Goal: Obtain resource: Download file/media

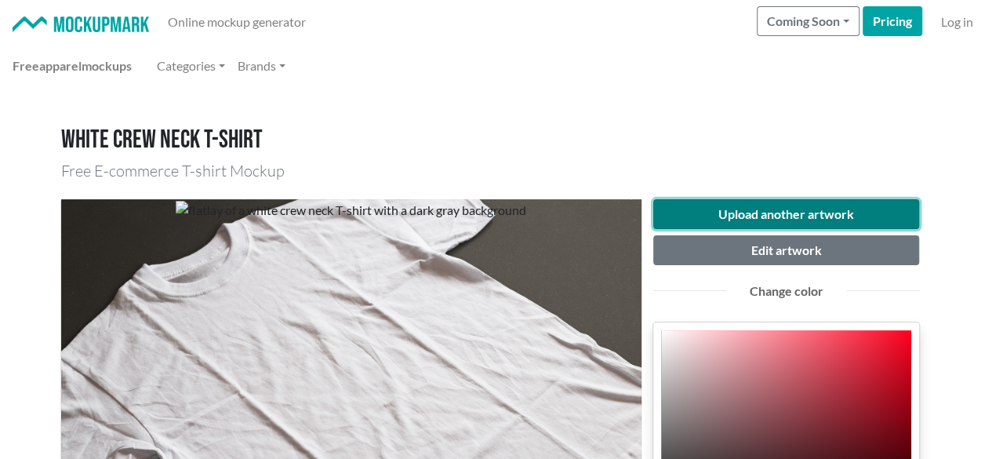
click at [736, 217] on button "Upload another artwork" at bounding box center [786, 214] width 267 height 30
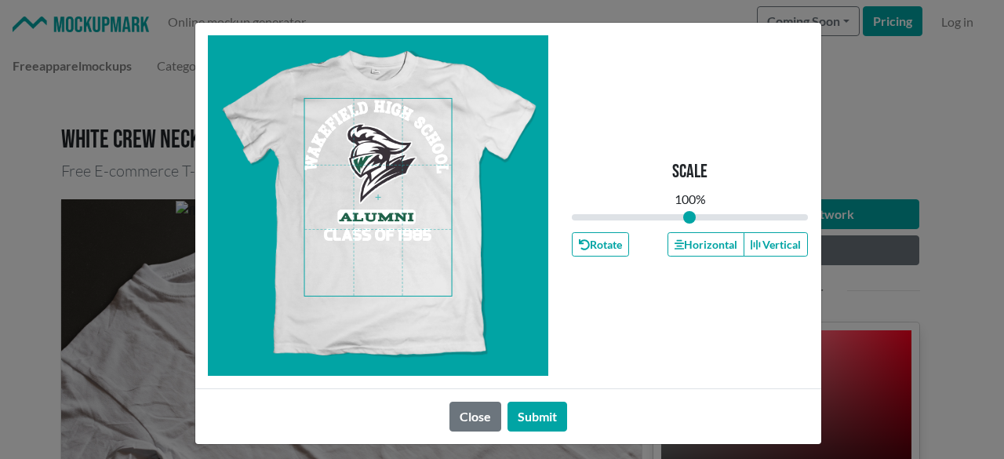
click at [377, 220] on span at bounding box center [377, 197] width 147 height 197
click at [688, 249] on button "Horizontal" at bounding box center [706, 244] width 77 height 24
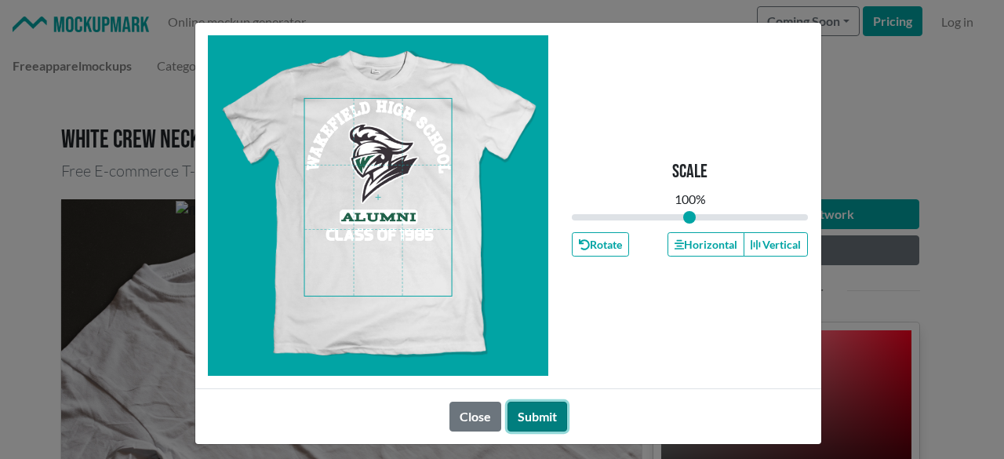
click at [537, 413] on button "Submit" at bounding box center [538, 417] width 60 height 30
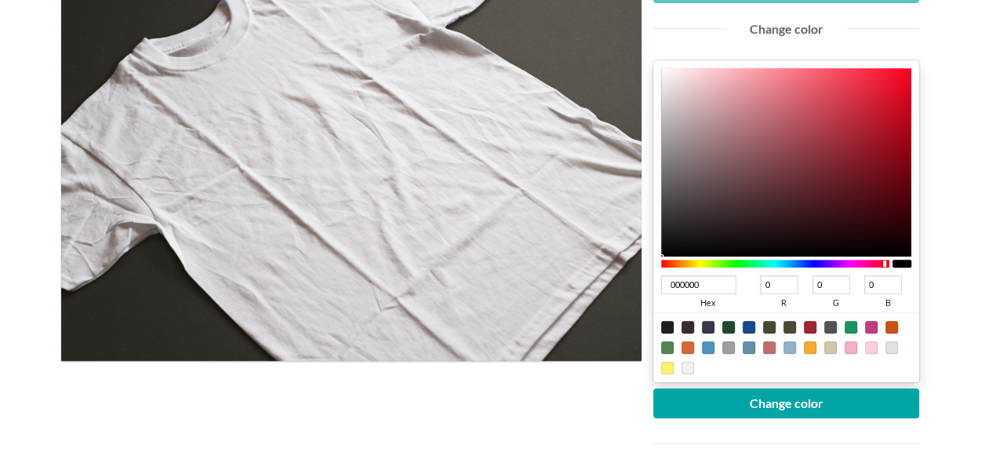
scroll to position [314, 0]
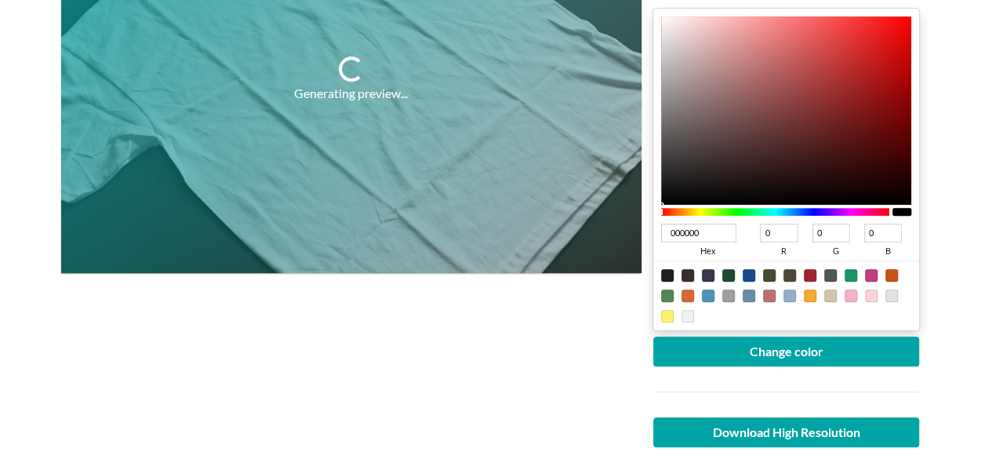
click at [854, 269] on div at bounding box center [851, 275] width 13 height 13
type input "1A9462"
type input "26"
type input "148"
type input "98"
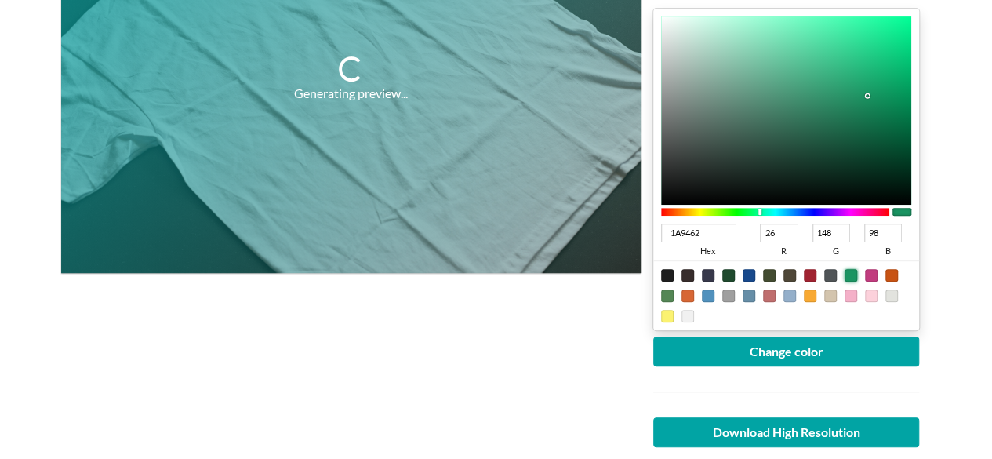
type input "09A163"
type input "9"
type input "161"
type input "99"
type input "07A062"
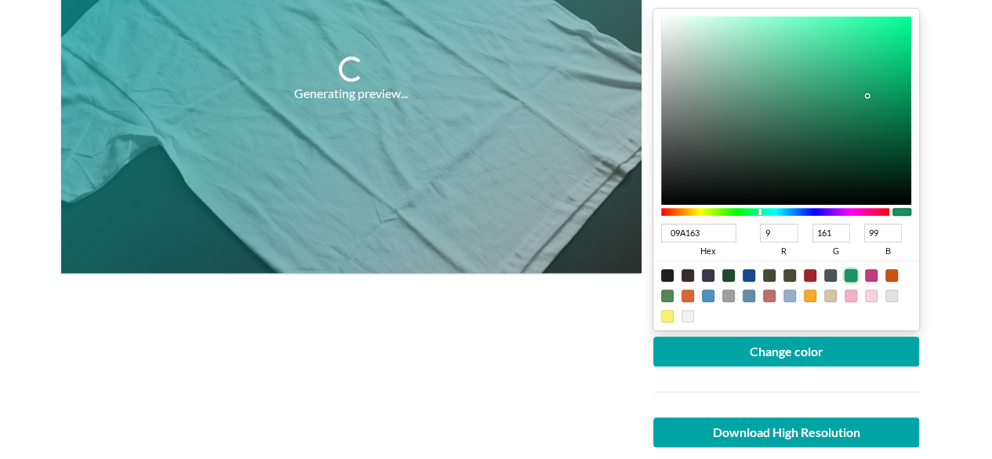
type input "7"
type input "160"
type input "98"
type input "039459"
type input "3"
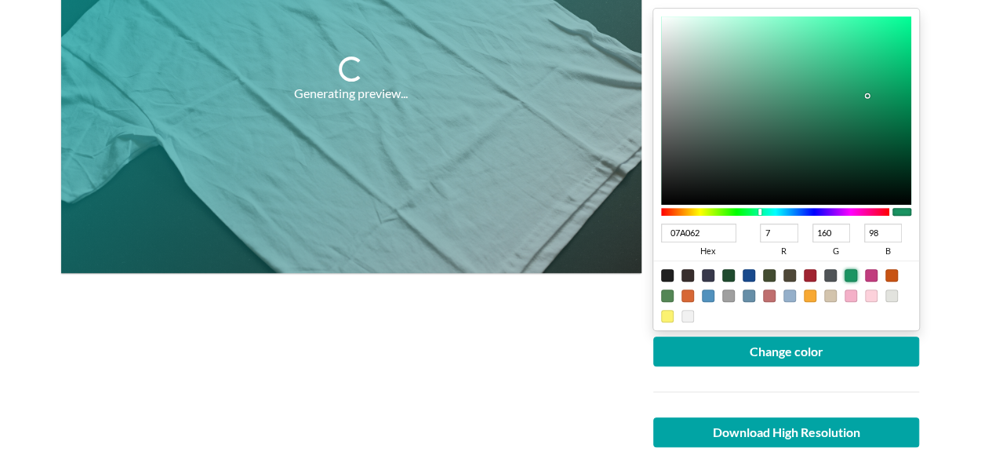
type input "148"
type input "89"
type input "008B52"
type input "0"
type input "139"
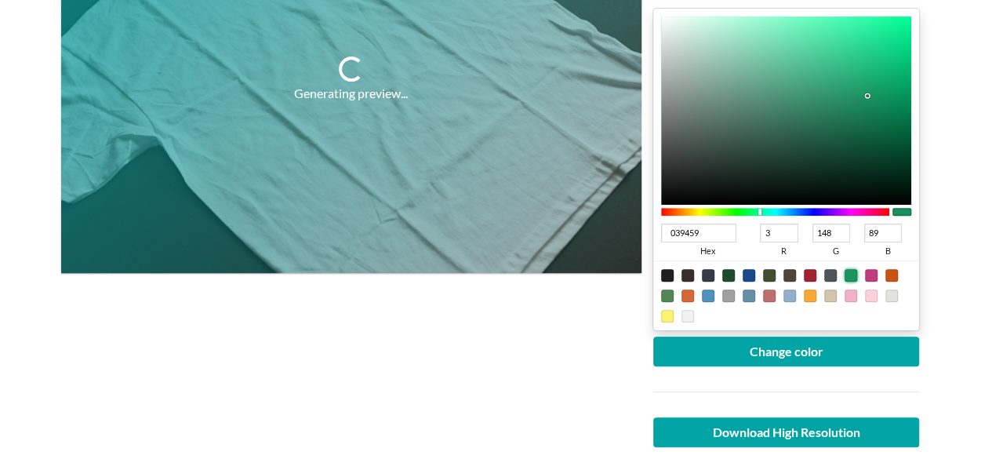
type input "82"
type input "00804C"
type input "128"
type input "76"
drag, startPoint x: 897, startPoint y: 85, endPoint x: 922, endPoint y: 109, distance: 34.9
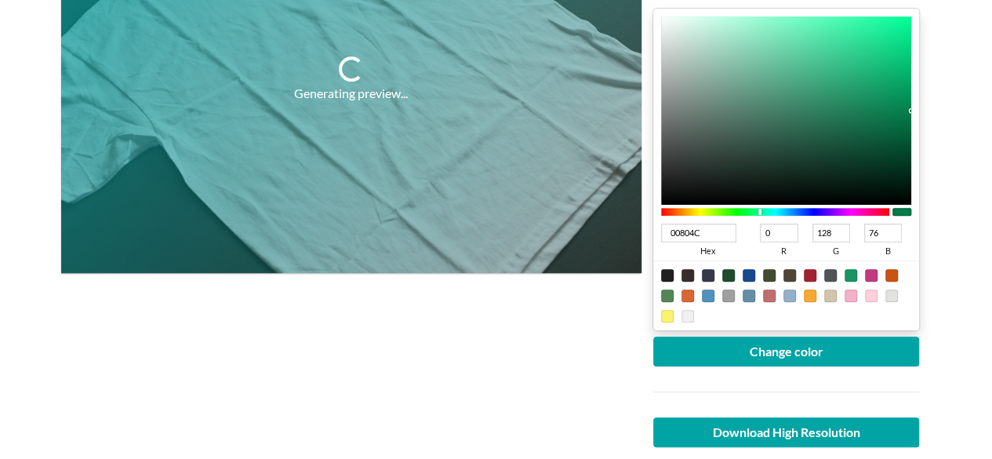
click at [922, 109] on div "Upload another artwork Edit artwork Change color 00804C hex 0 r 128 g 76 b 100 …" at bounding box center [787, 200] width 290 height 631
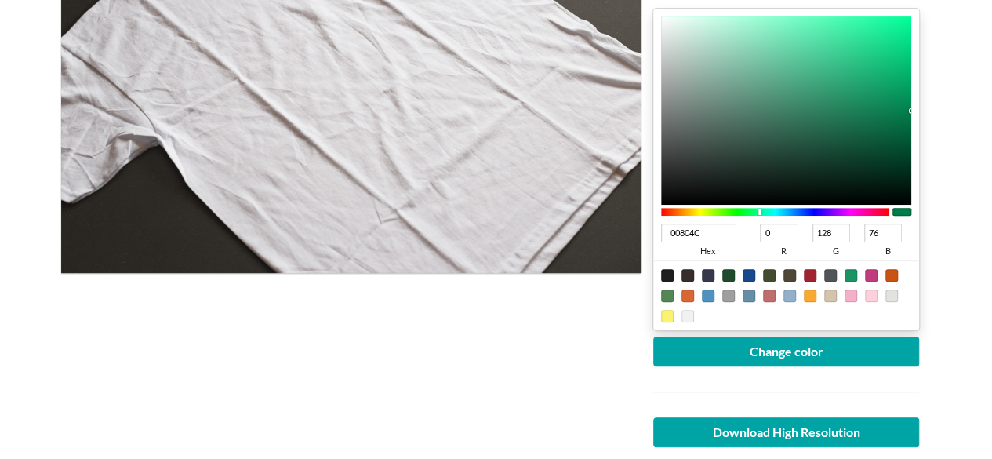
type input "045836"
type input "4"
type input "88"
type input "54"
type input "045534"
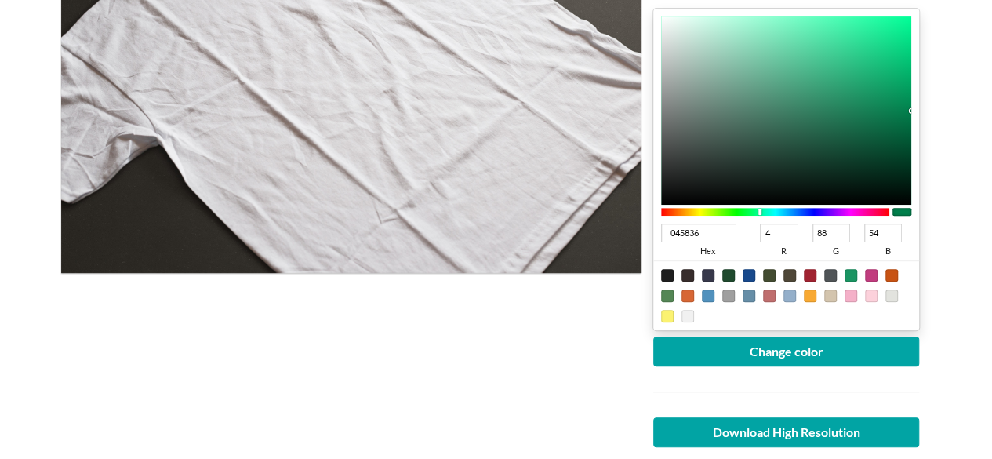
type input "85"
type input "52"
type input "03482C"
type input "3"
type input "72"
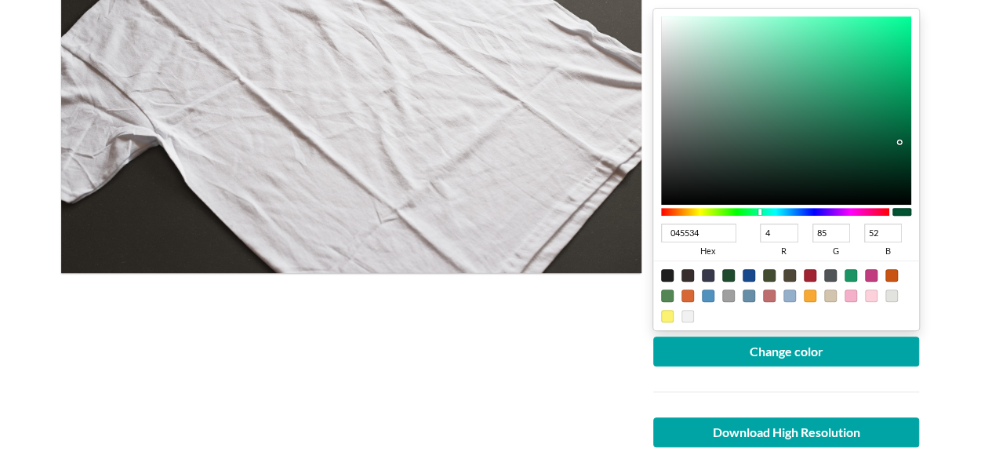
type input "44"
drag, startPoint x: 900, startPoint y: 139, endPoint x: 900, endPoint y: 161, distance: 22.0
click at [900, 161] on div at bounding box center [786, 110] width 251 height 188
type input "033A24"
type input "58"
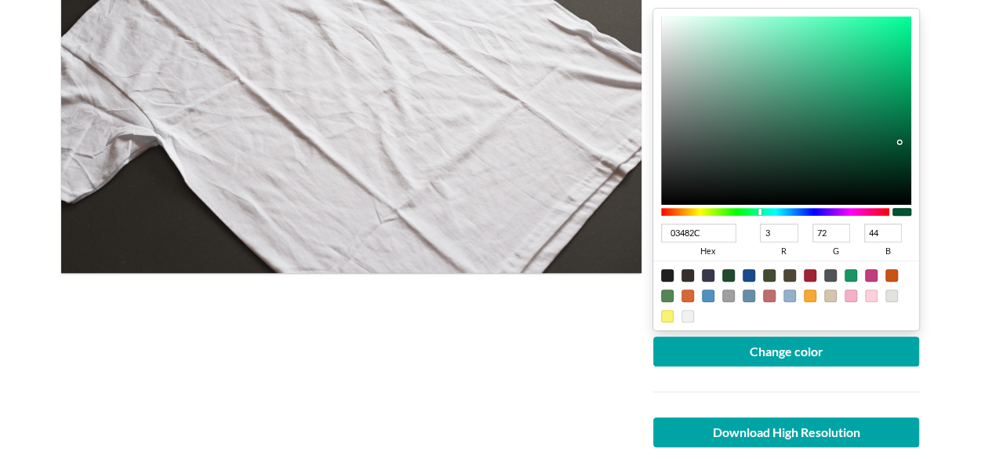
type input "36"
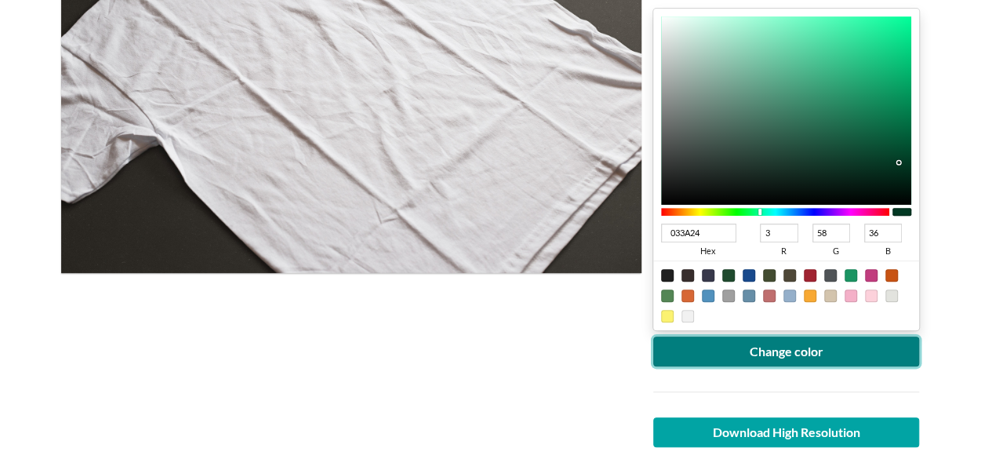
click at [827, 351] on button "Change color" at bounding box center [786, 352] width 267 height 30
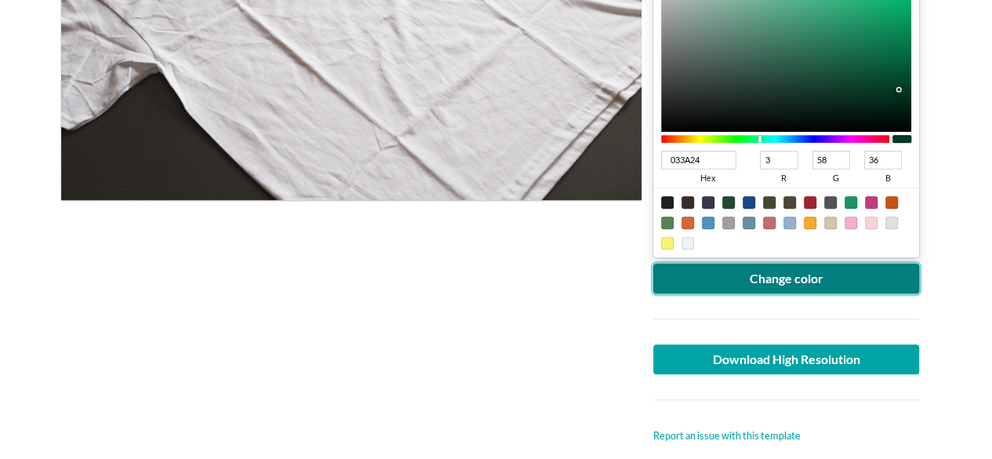
scroll to position [392, 0]
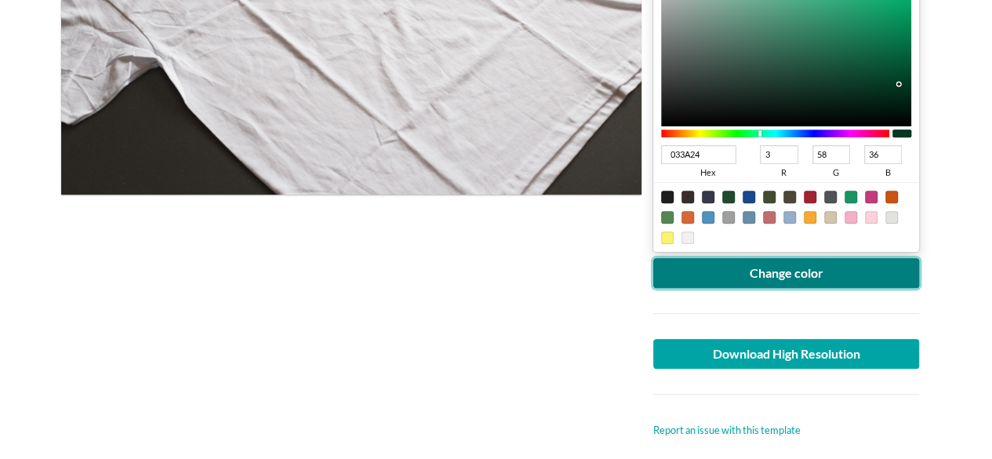
click at [797, 265] on button "Change color" at bounding box center [786, 273] width 267 height 30
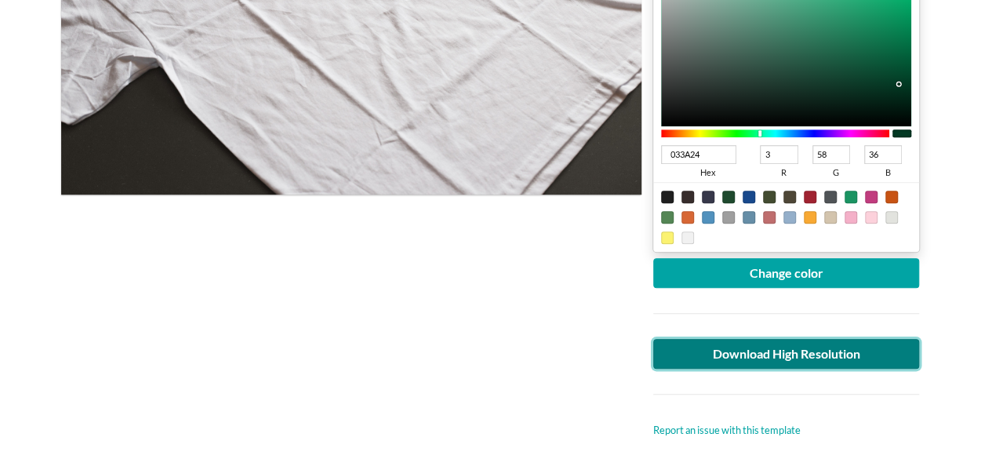
click at [695, 351] on link "Download High Resolution" at bounding box center [786, 354] width 267 height 30
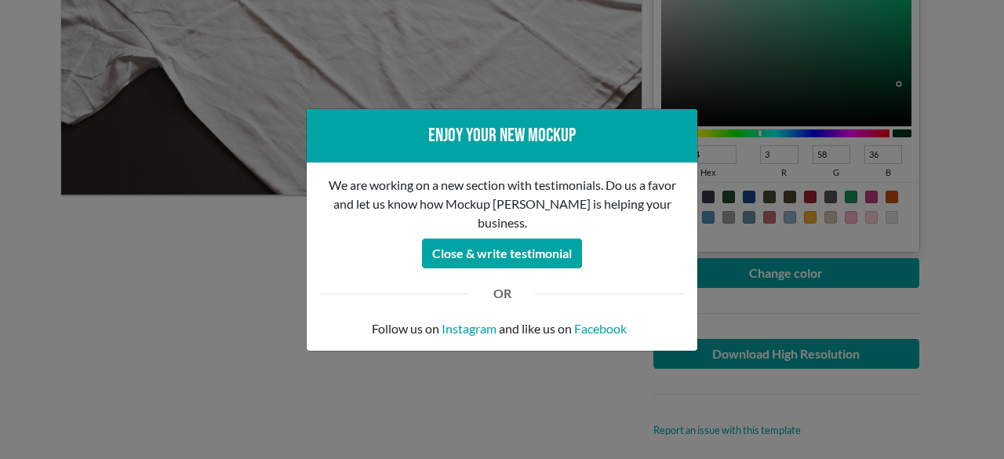
click at [267, 283] on div "Enjoy your new mockup We are working on a new section with testimonials. Do us …" at bounding box center [502, 229] width 1004 height 459
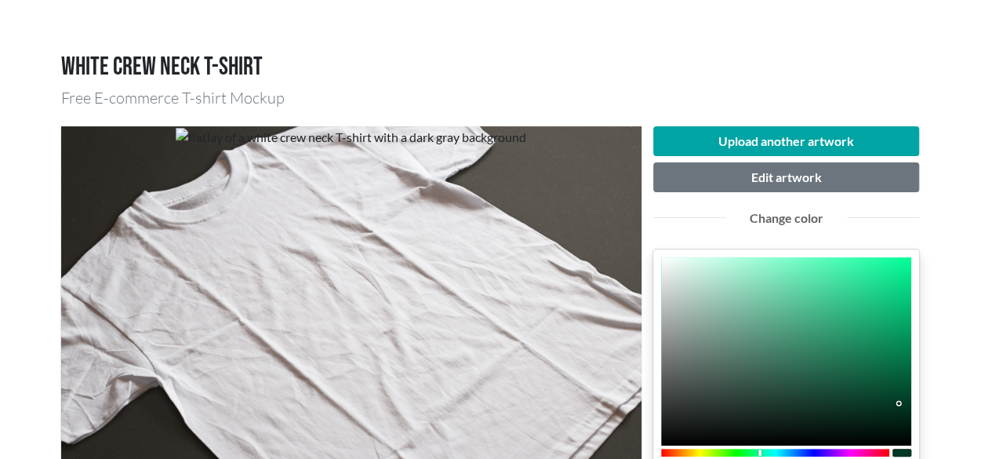
scroll to position [0, 0]
